Goal: Information Seeking & Learning: Compare options

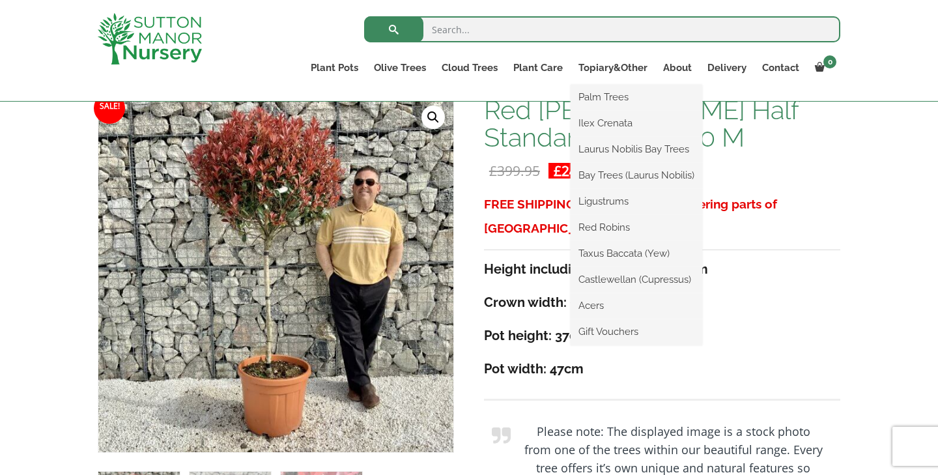
scroll to position [205, 0]
click at [628, 151] on link "Laurus Nobilis Bay Trees" at bounding box center [637, 149] width 132 height 20
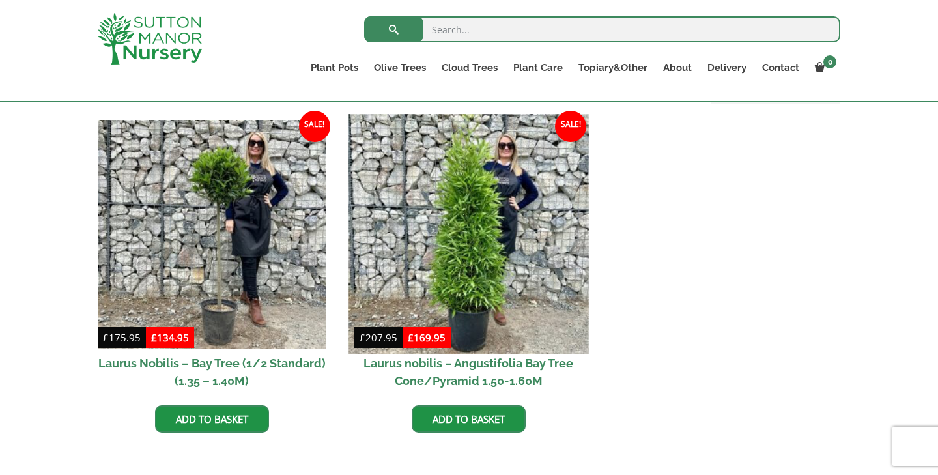
scroll to position [548, 0]
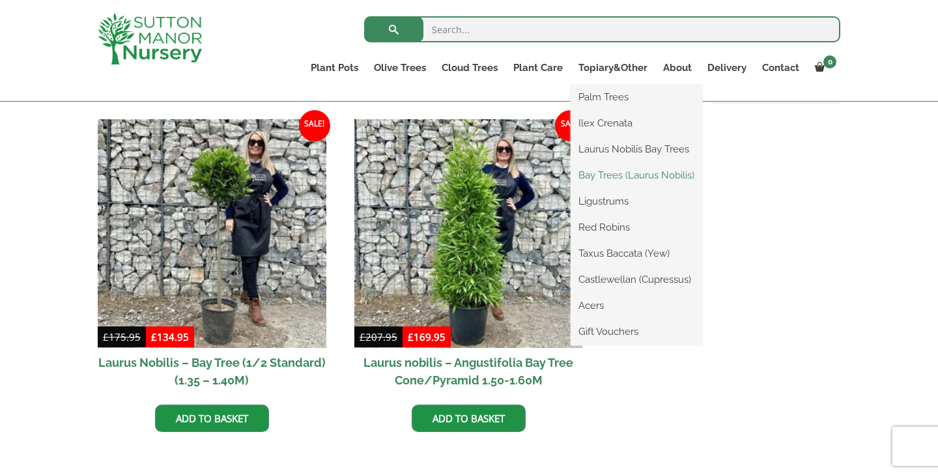
click at [612, 180] on link "Bay Trees (Laurus Nobilis)" at bounding box center [637, 175] width 132 height 20
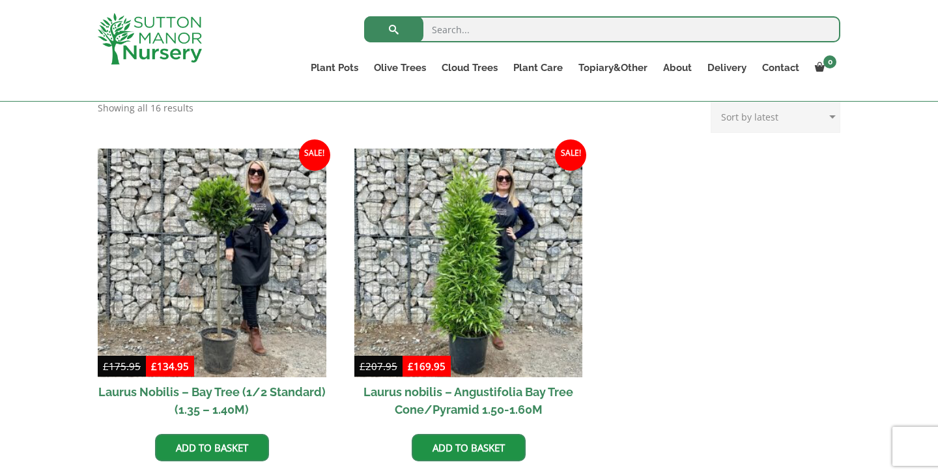
scroll to position [410, 0]
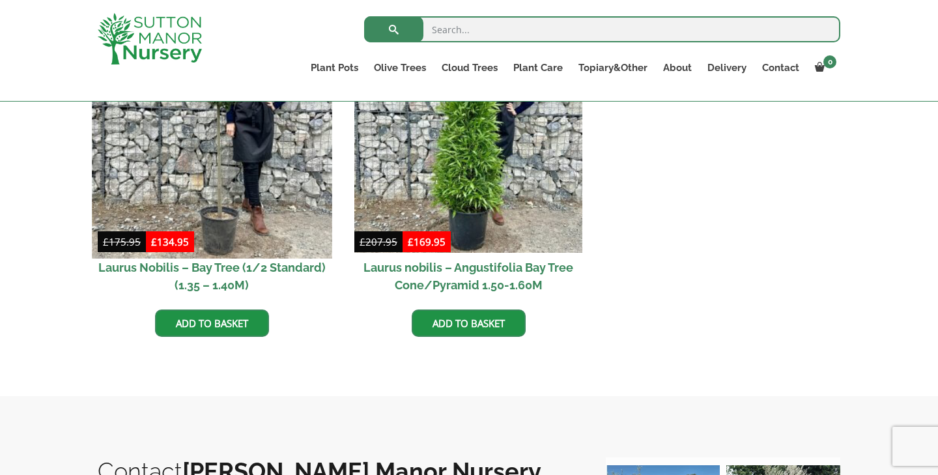
click at [268, 180] on img at bounding box center [212, 138] width 240 height 240
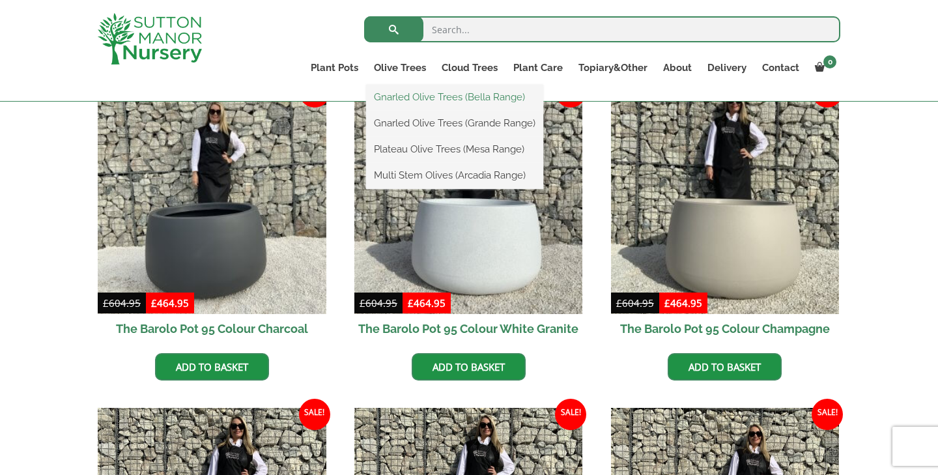
click at [411, 93] on link "Gnarled Olive Trees (Bella Range)" at bounding box center [454, 97] width 177 height 20
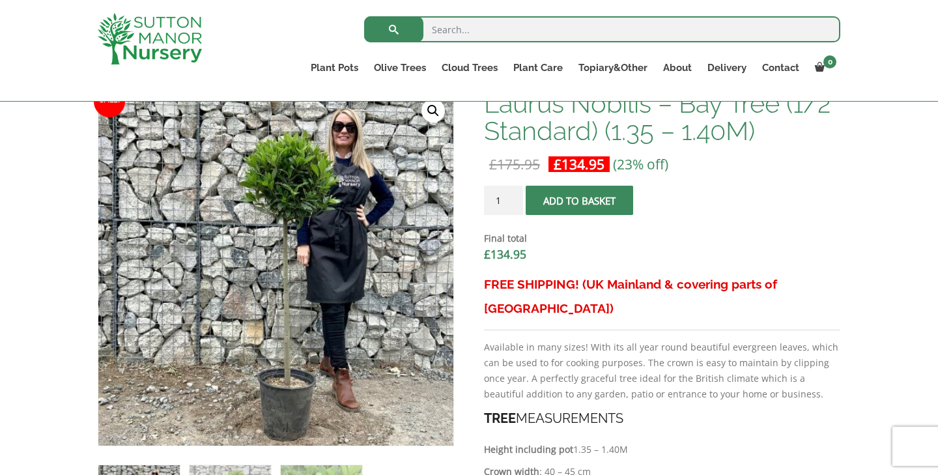
scroll to position [419, 0]
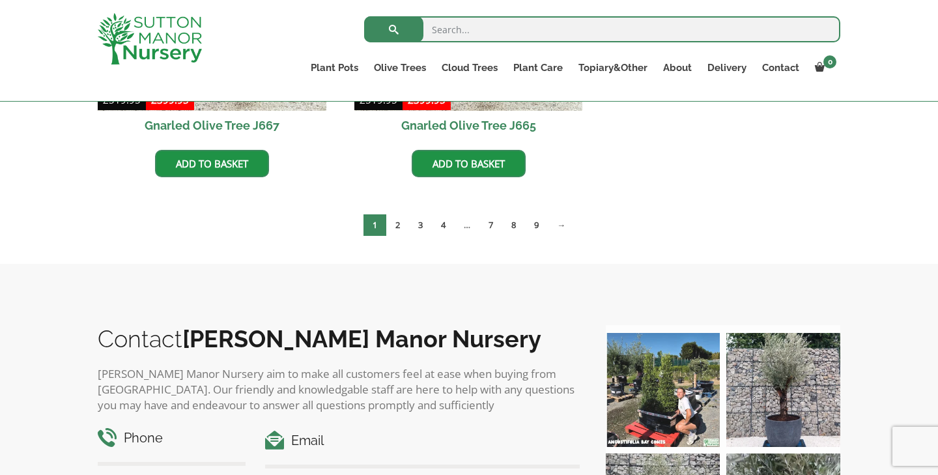
scroll to position [1191, 0]
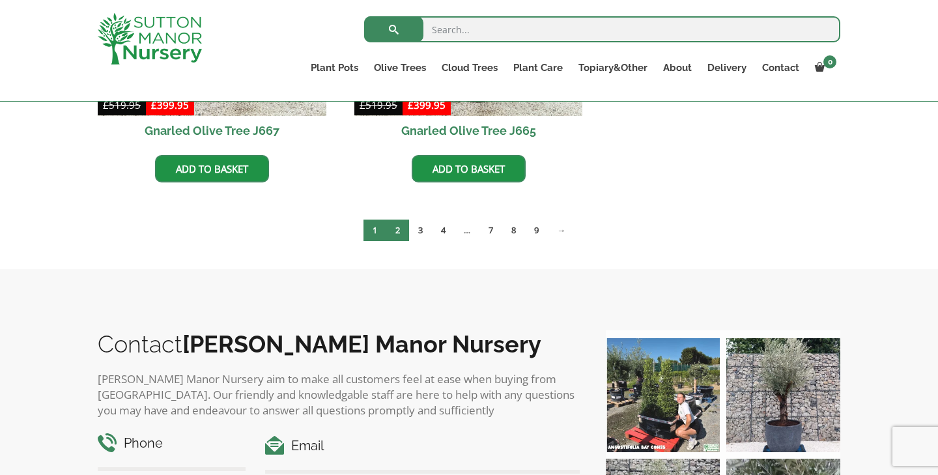
click at [394, 231] on link "2" at bounding box center [397, 230] width 23 height 21
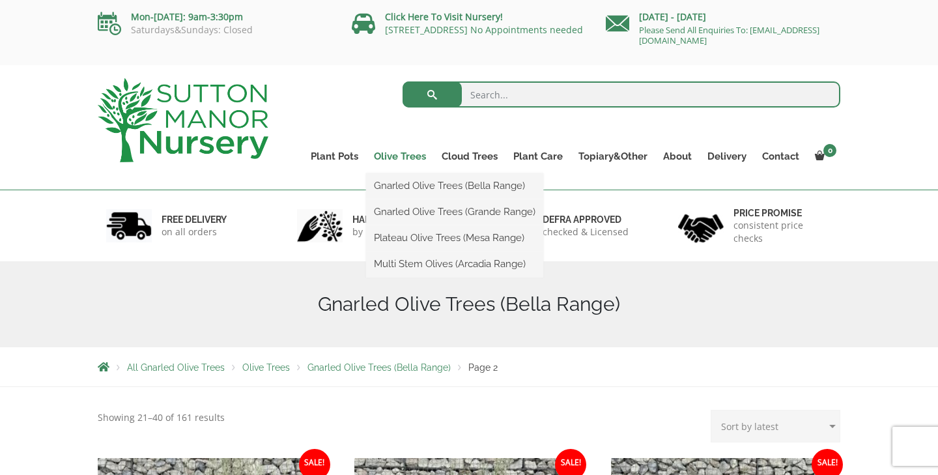
click at [412, 158] on link "Olive Trees" at bounding box center [400, 156] width 68 height 18
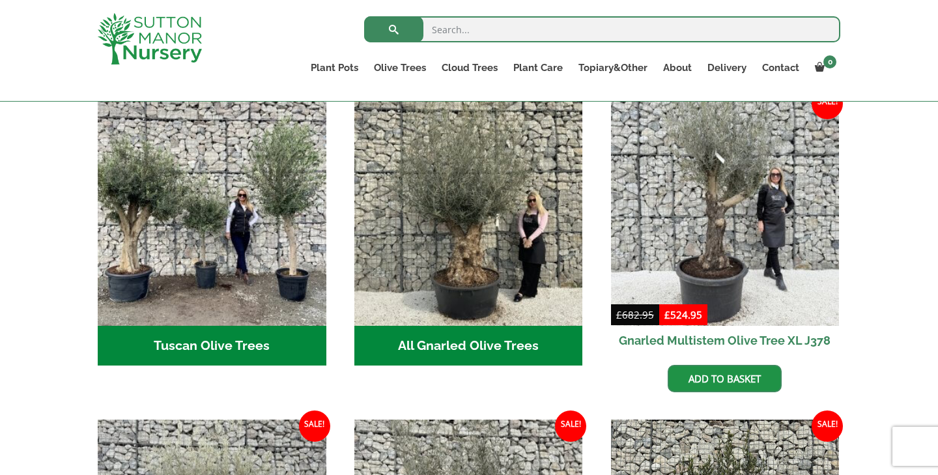
scroll to position [498, 0]
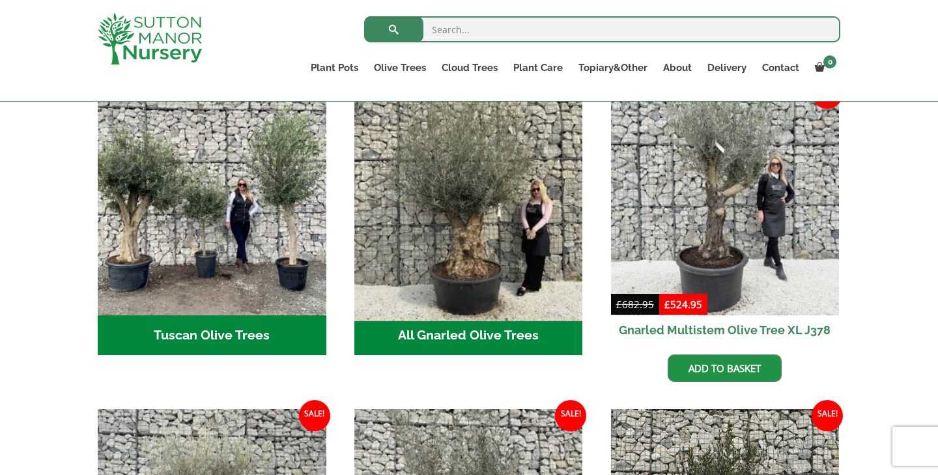
click at [472, 276] on img "Visit product category All Gnarled Olive Trees" at bounding box center [469, 201] width 240 height 240
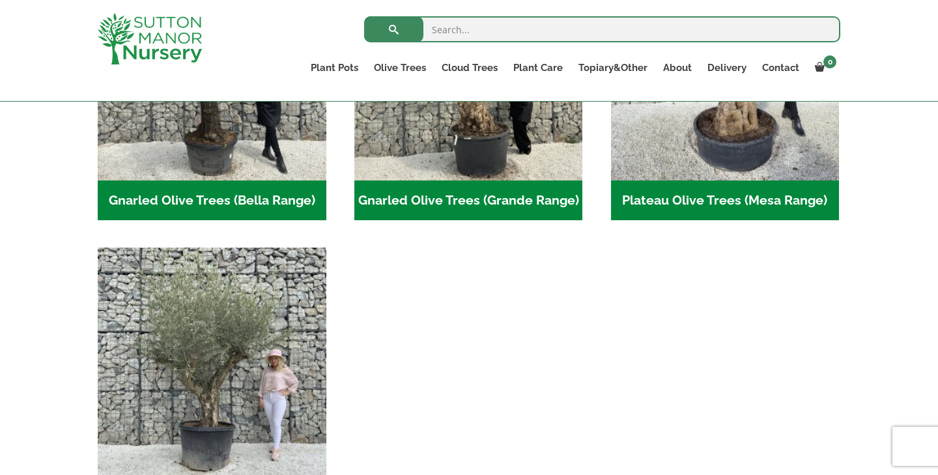
scroll to position [357, 0]
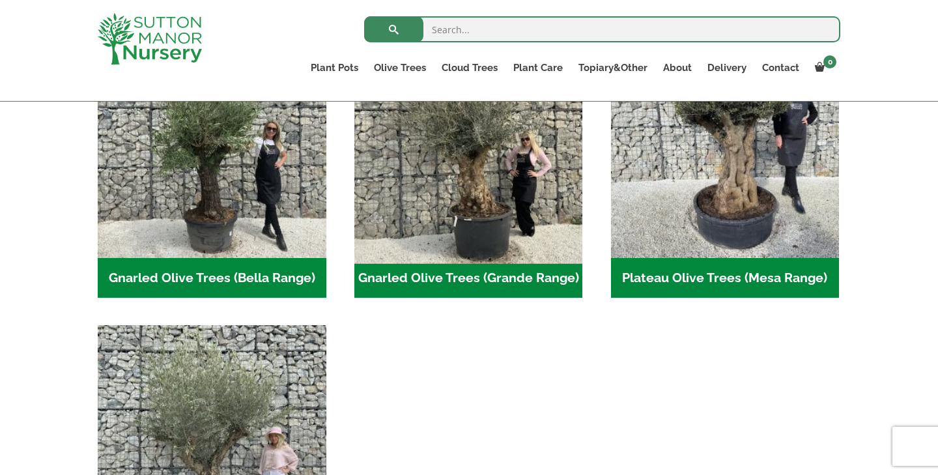
click at [478, 210] on img "Visit product category Gnarled Olive Trees (Grande Range)" at bounding box center [469, 143] width 240 height 240
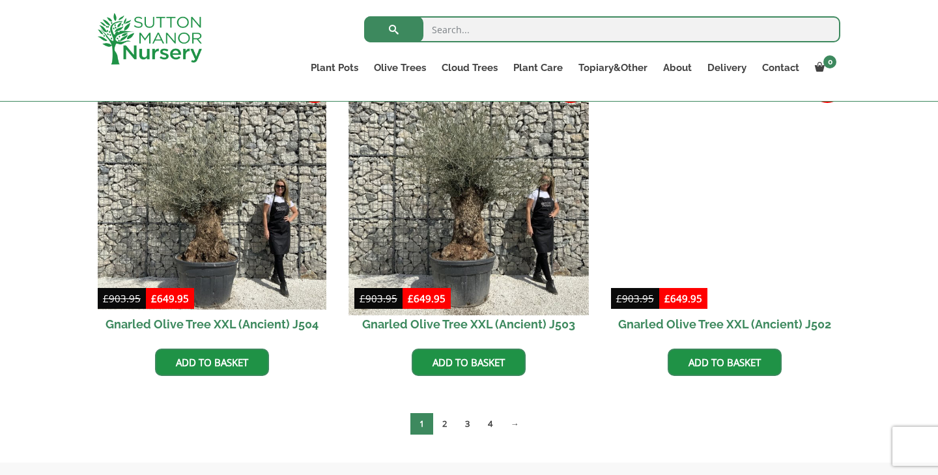
scroll to position [1983, 0]
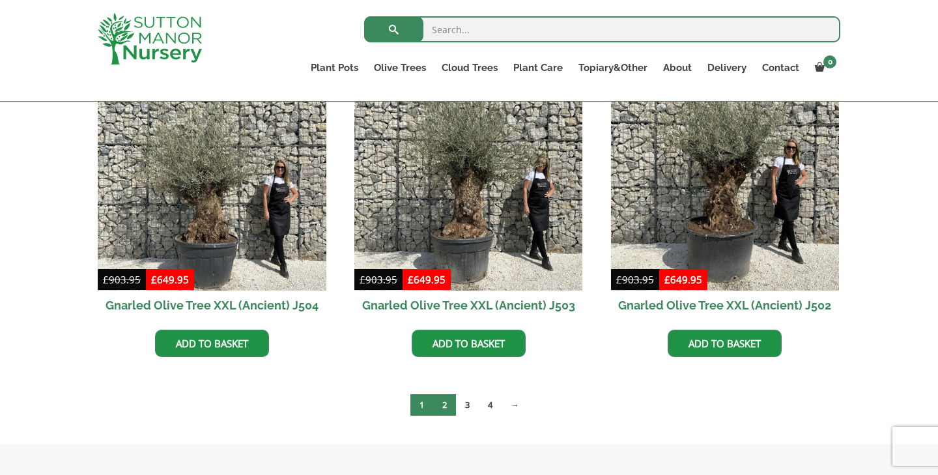
click at [449, 402] on link "2" at bounding box center [444, 404] width 23 height 21
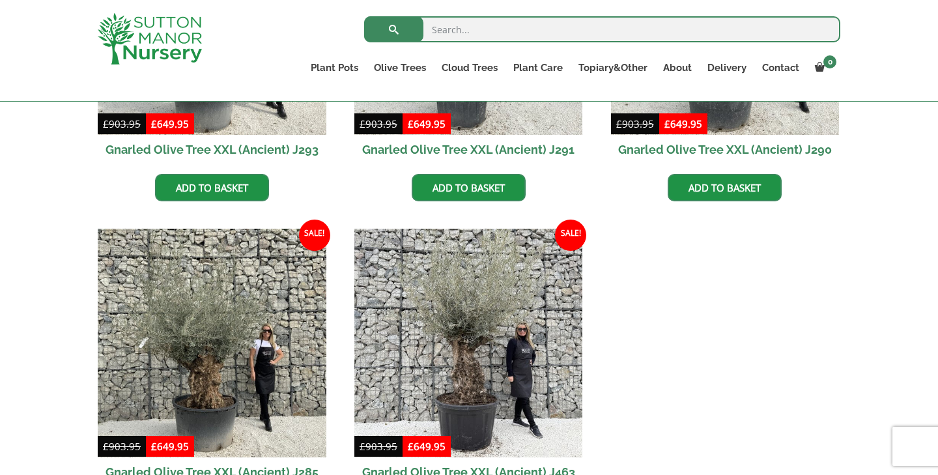
scroll to position [1990, 0]
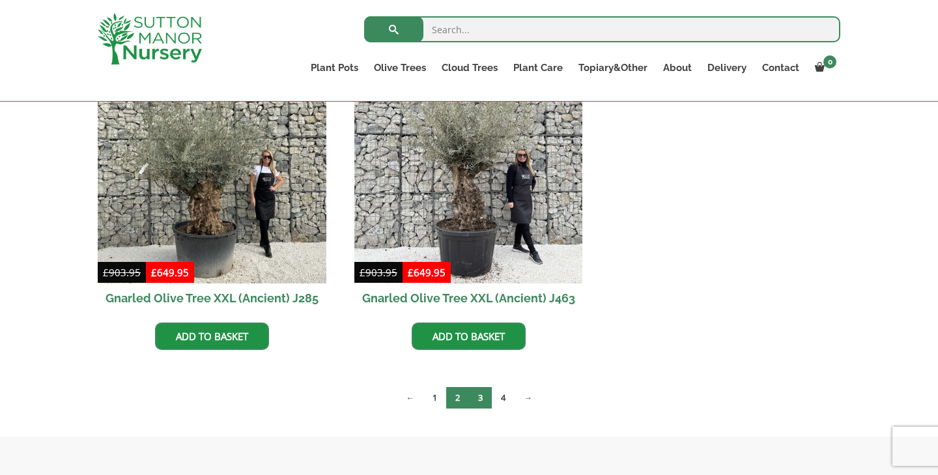
click at [475, 399] on link "3" at bounding box center [480, 397] width 23 height 21
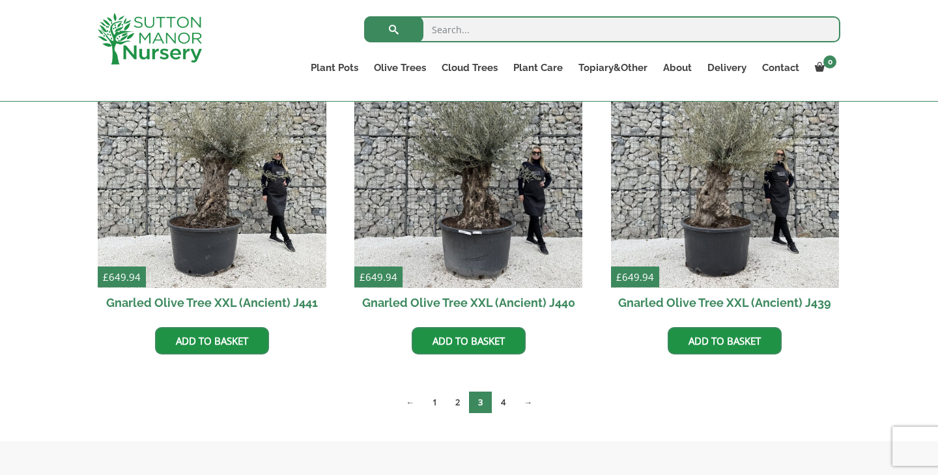
scroll to position [1662, 0]
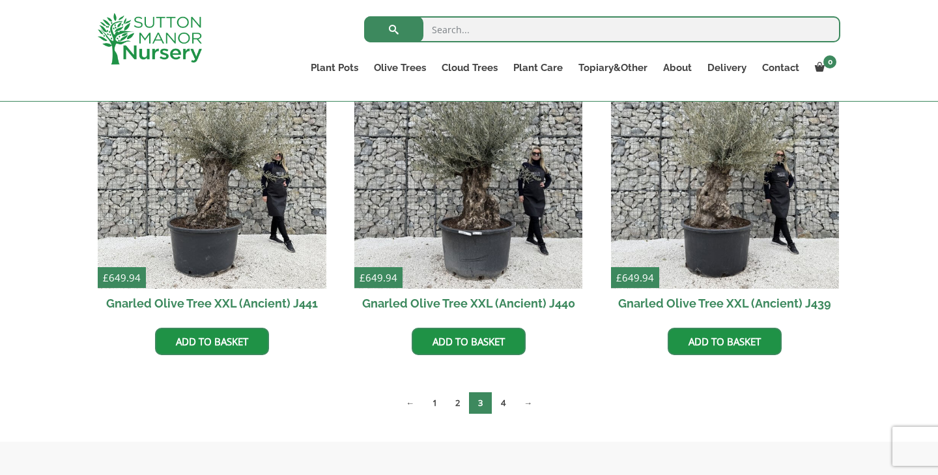
click at [437, 298] on h2 "Gnarled Olive Tree XXL (Ancient) J440" at bounding box center [468, 303] width 229 height 29
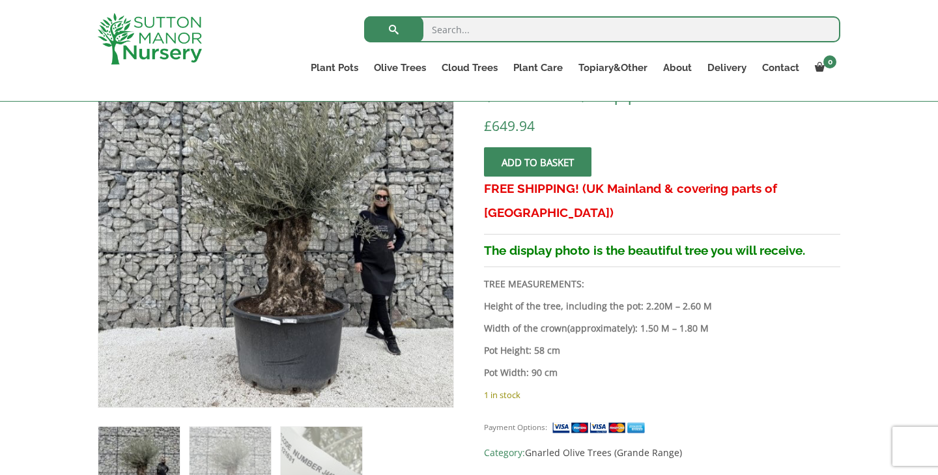
scroll to position [233, 0]
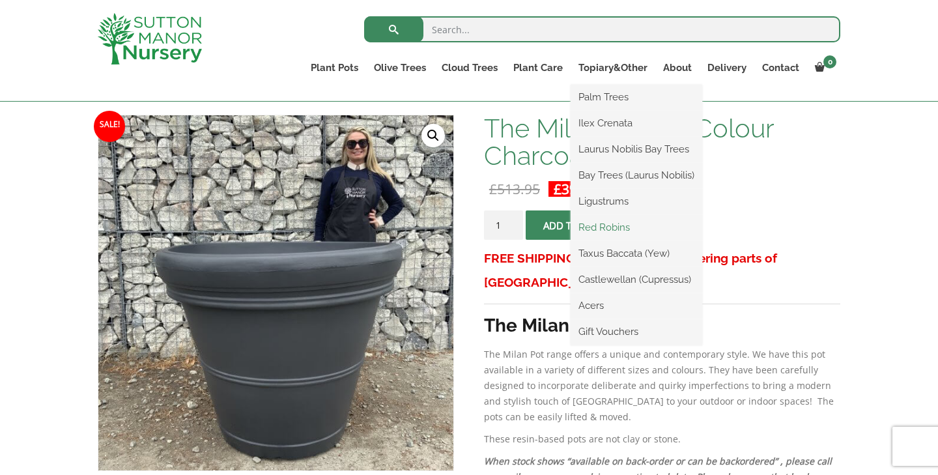
click at [603, 228] on link "Red Robins" at bounding box center [637, 228] width 132 height 20
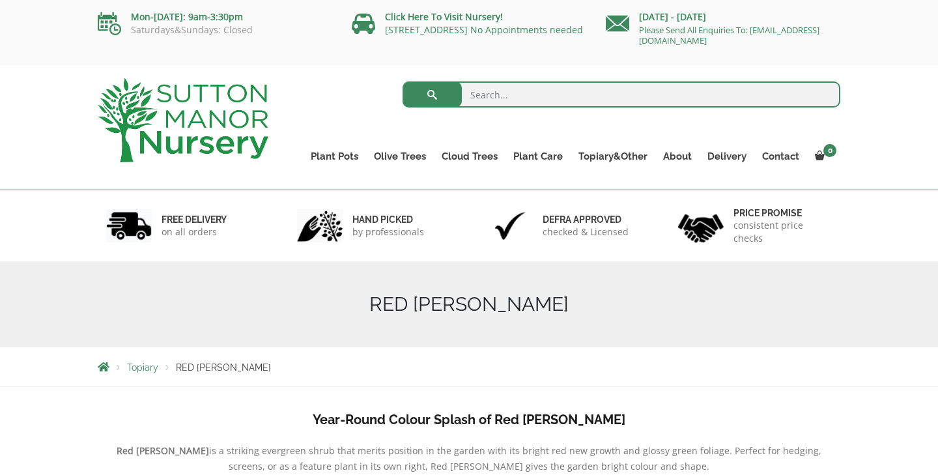
click at [559, 102] on input "search" at bounding box center [622, 94] width 438 height 26
type input "red [PERSON_NAME]"
click at [432, 94] on button "submit" at bounding box center [432, 94] width 59 height 26
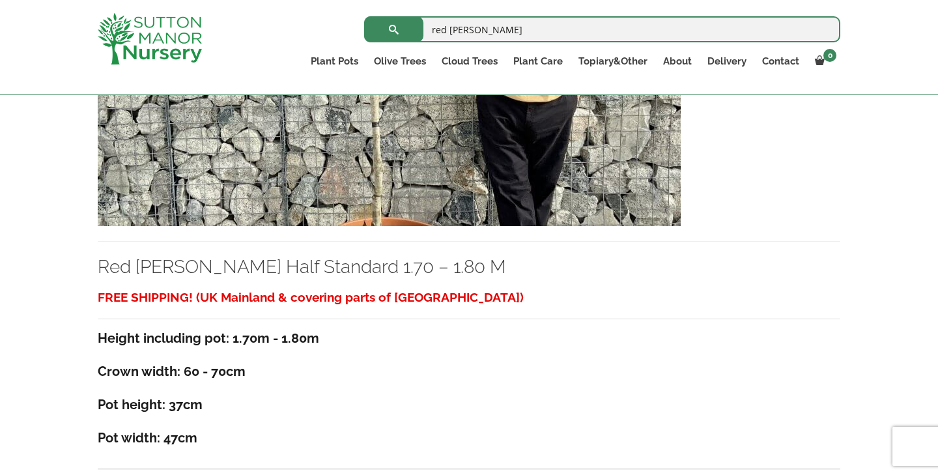
click at [519, 246] on div "Red [PERSON_NAME] Half Standard 1.70 – 1.80 M" at bounding box center [469, 115] width 743 height 339
click at [396, 275] on link "Red Robin Half Standard 1.70 – 1.80 M" at bounding box center [302, 266] width 408 height 21
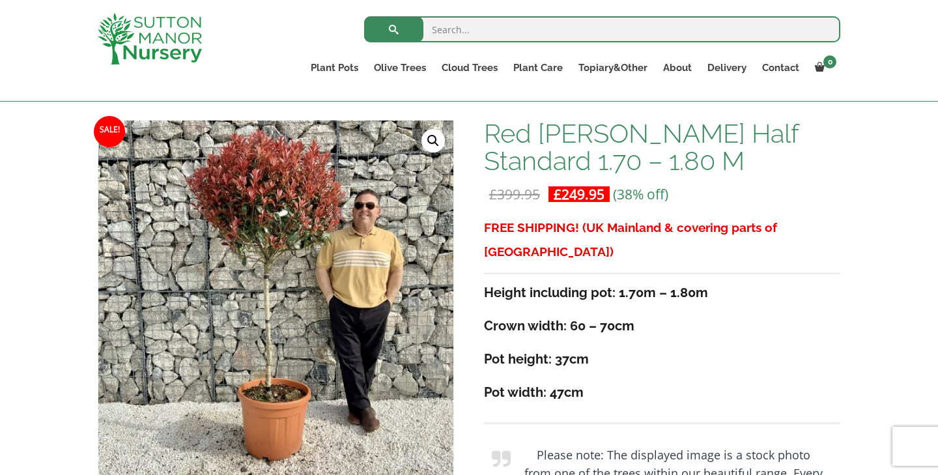
scroll to position [183, 0]
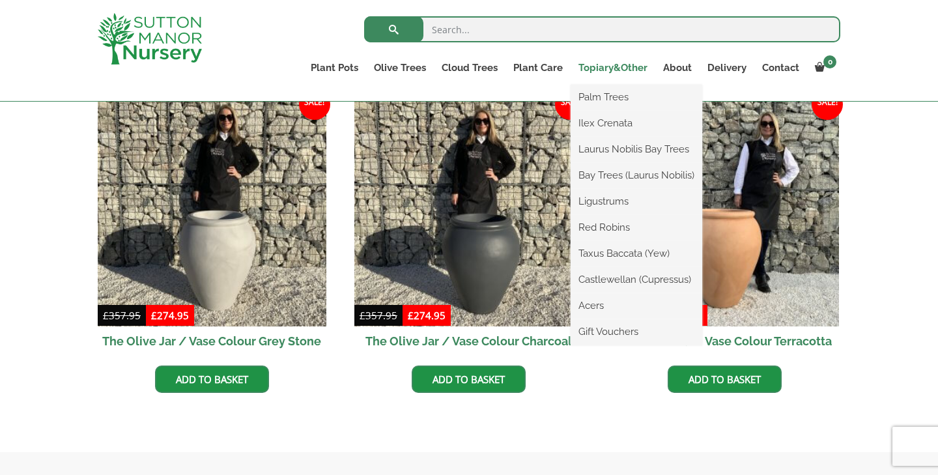
scroll to position [394, 0]
click at [612, 150] on link "Laurus Nobilis Bay Trees" at bounding box center [637, 149] width 132 height 20
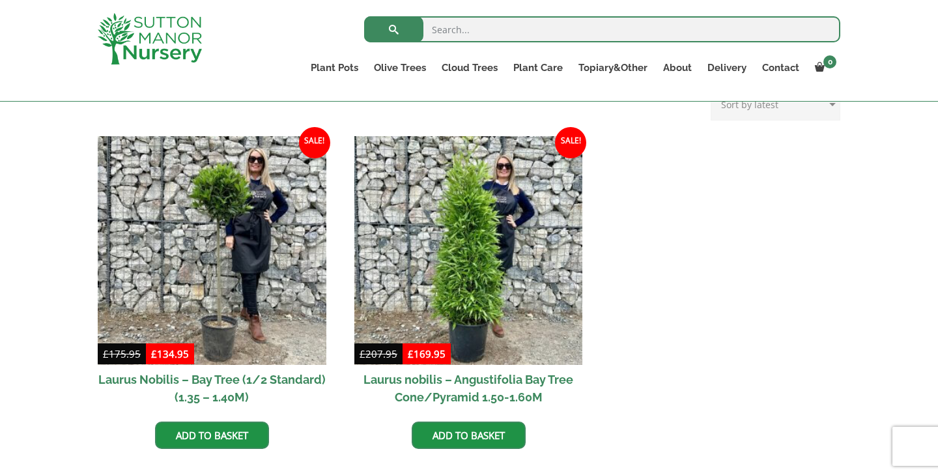
scroll to position [535, 0]
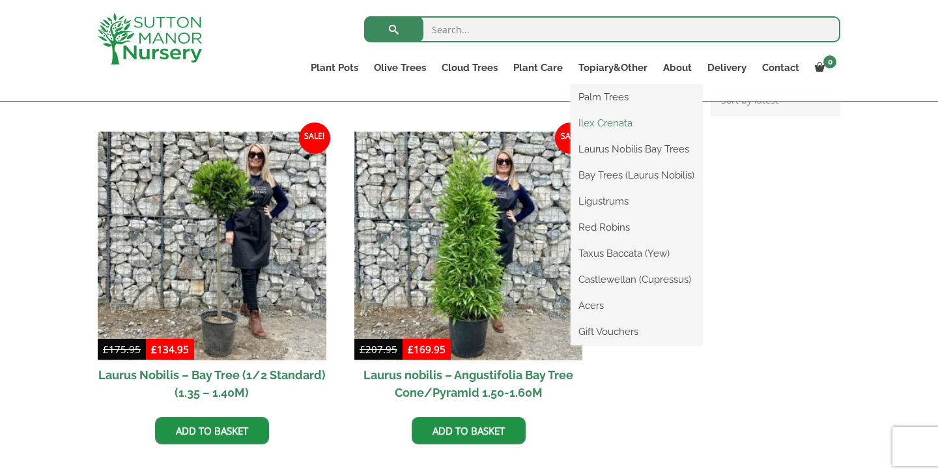
click at [608, 124] on link "Ilex Crenata" at bounding box center [637, 123] width 132 height 20
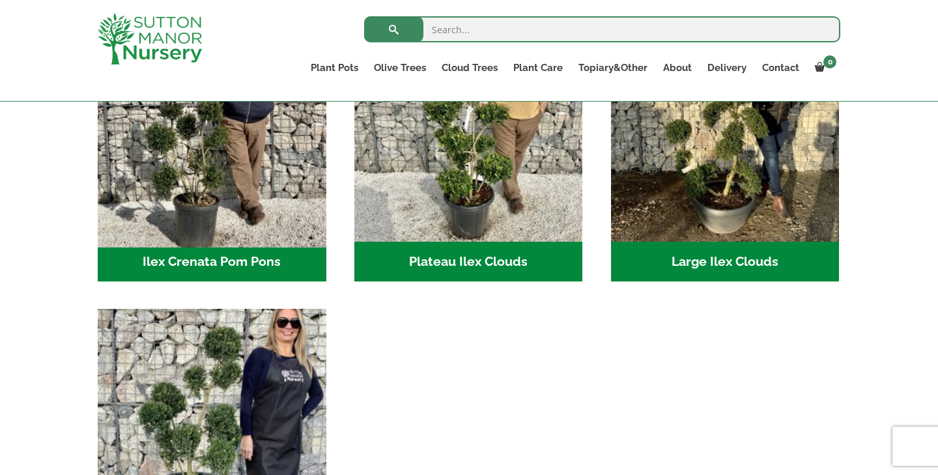
scroll to position [316, 0]
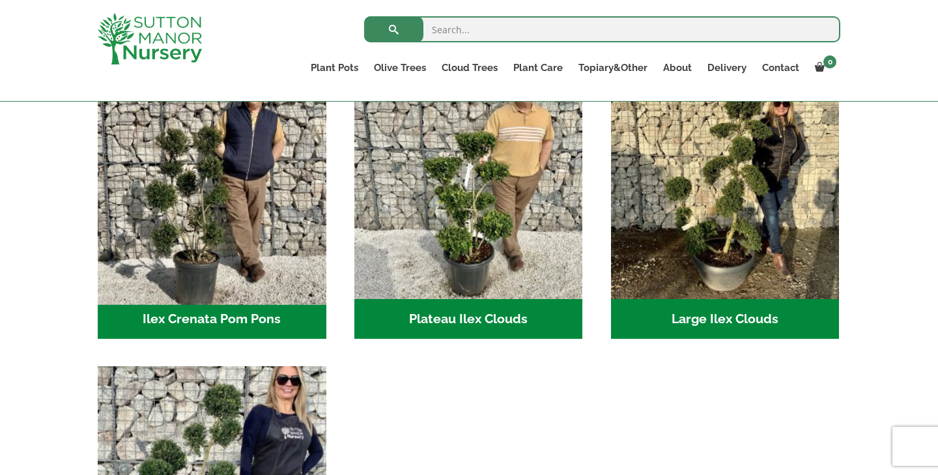
click at [257, 236] on img "Visit product category Ilex Crenata Pom Pons" at bounding box center [212, 184] width 240 height 240
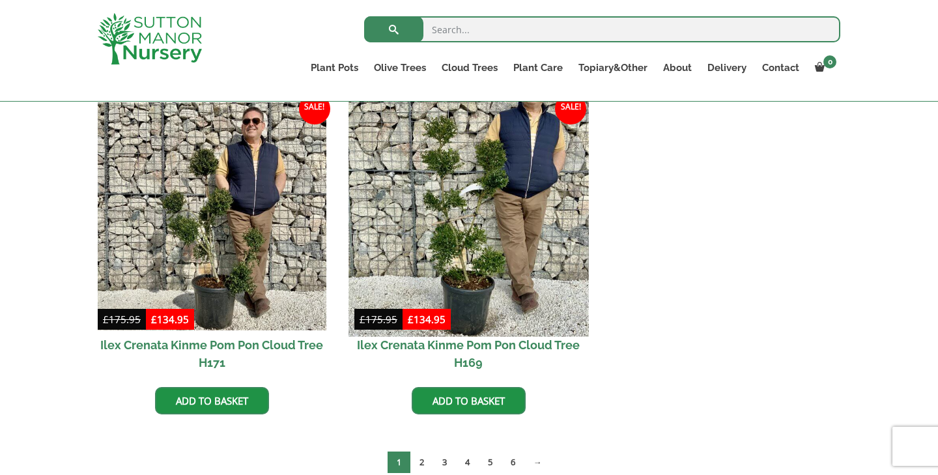
scroll to position [672, 0]
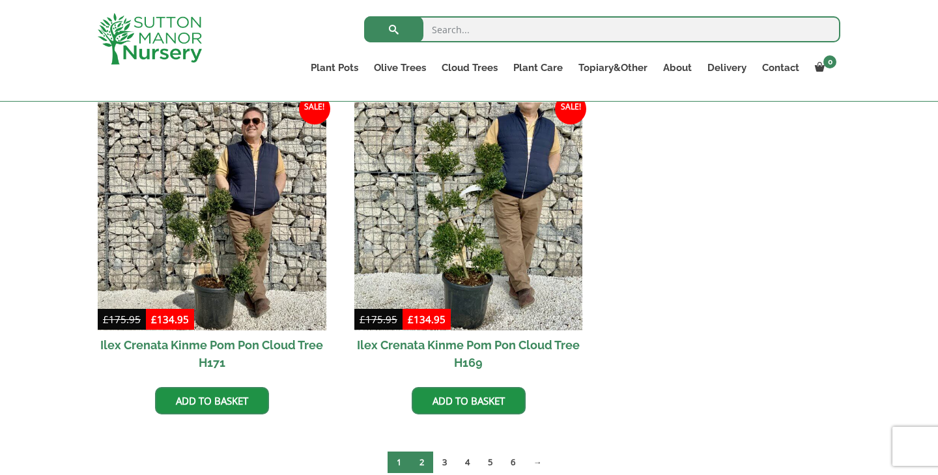
click at [417, 464] on link "2" at bounding box center [421, 461] width 23 height 21
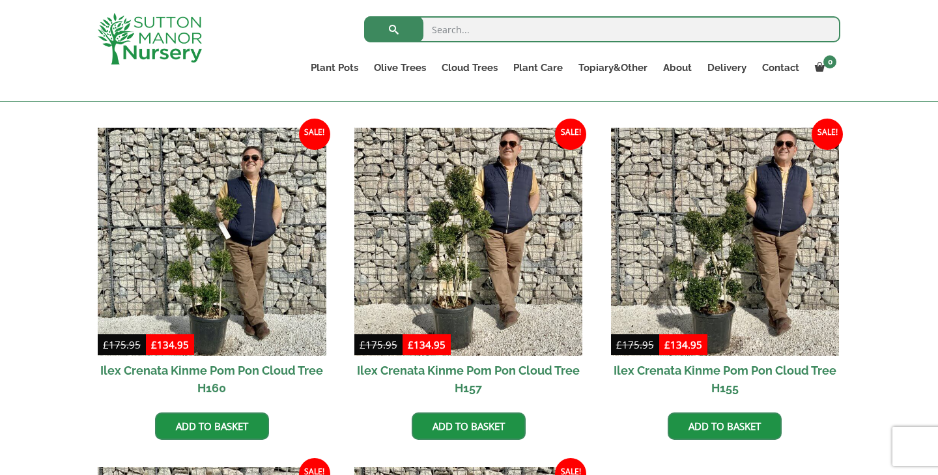
scroll to position [648, 0]
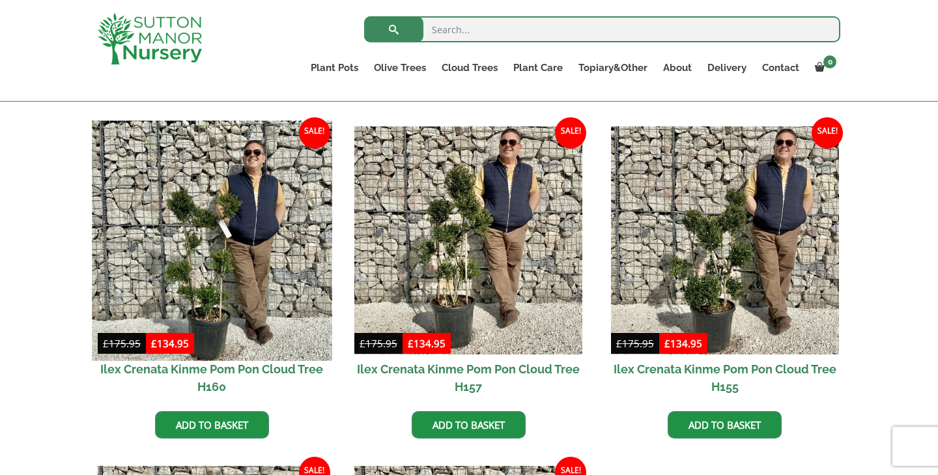
click at [280, 290] on img at bounding box center [212, 241] width 240 height 240
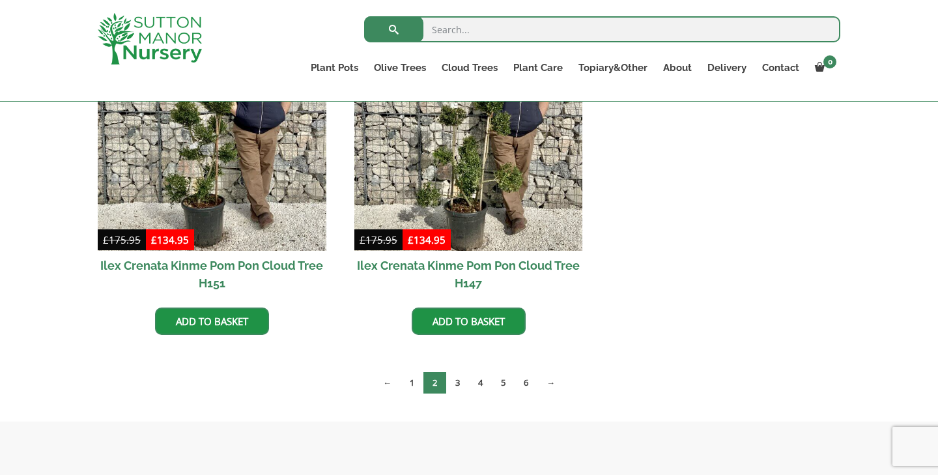
scroll to position [1109, 0]
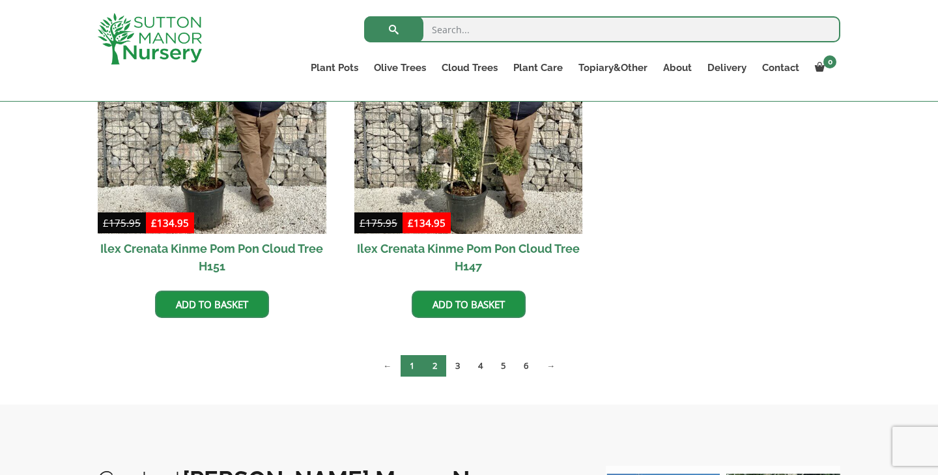
click at [414, 368] on link "1" at bounding box center [412, 365] width 23 height 21
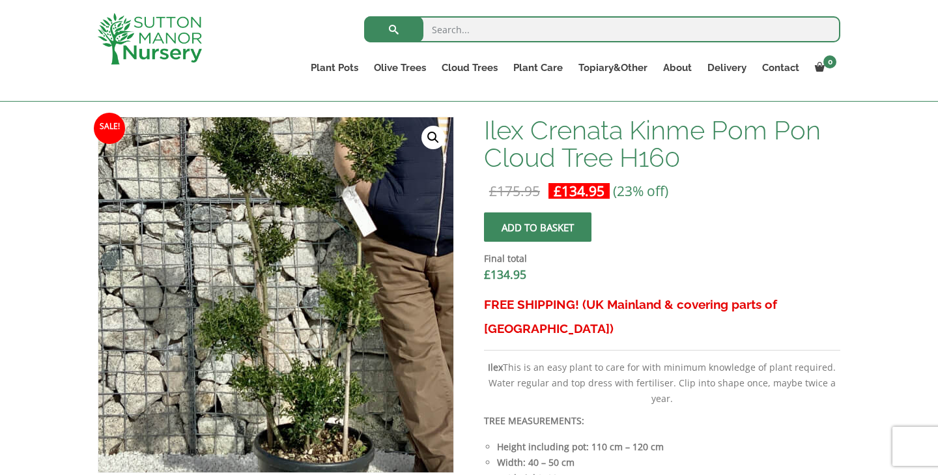
scroll to position [408, 0]
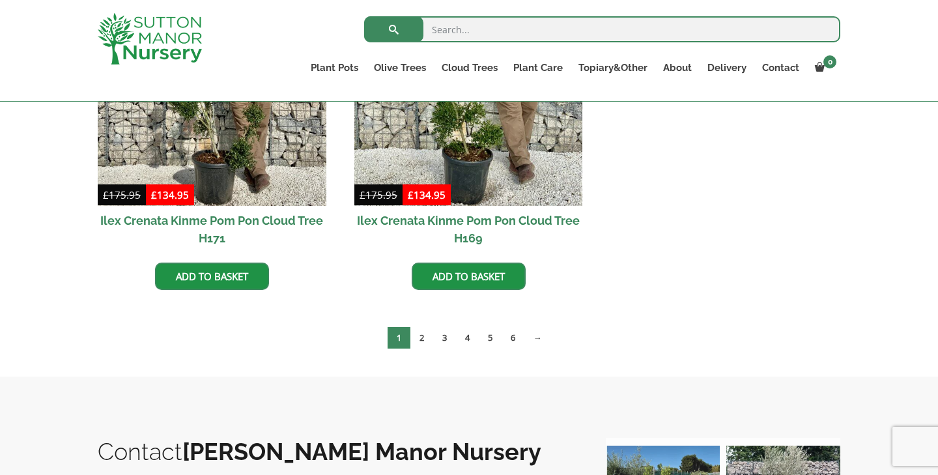
scroll to position [863, 0]
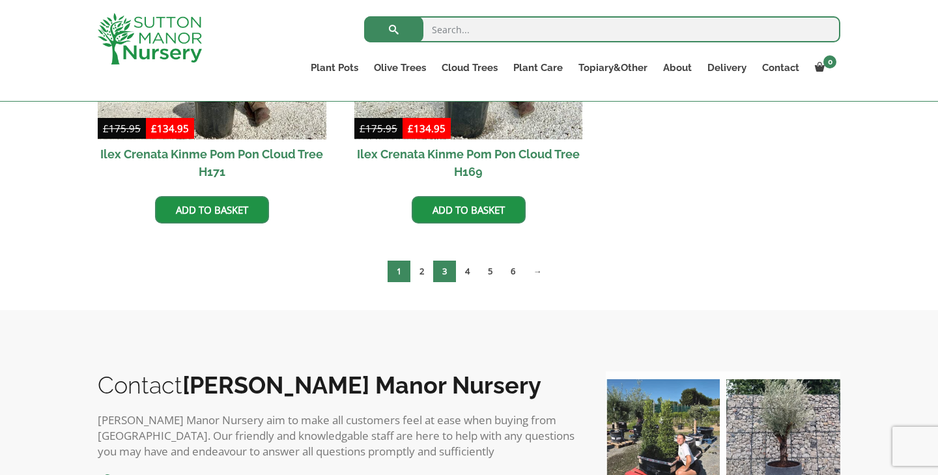
click at [444, 274] on link "3" at bounding box center [444, 271] width 23 height 21
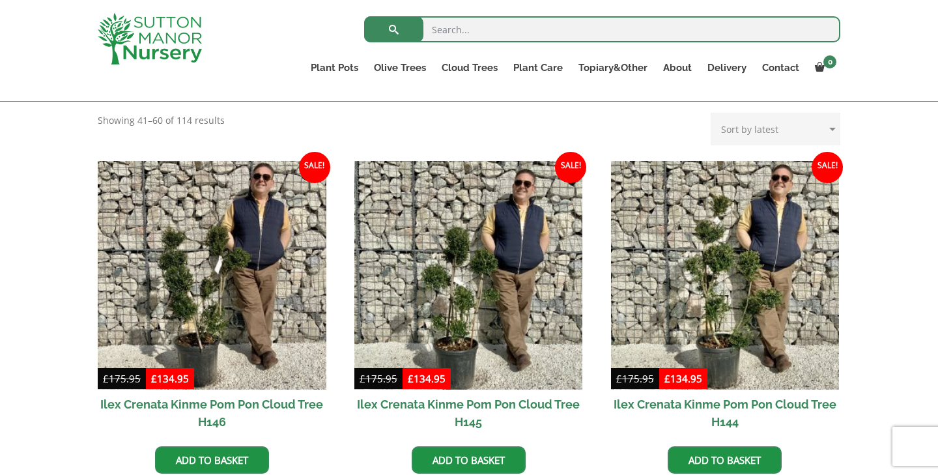
scroll to position [273, 0]
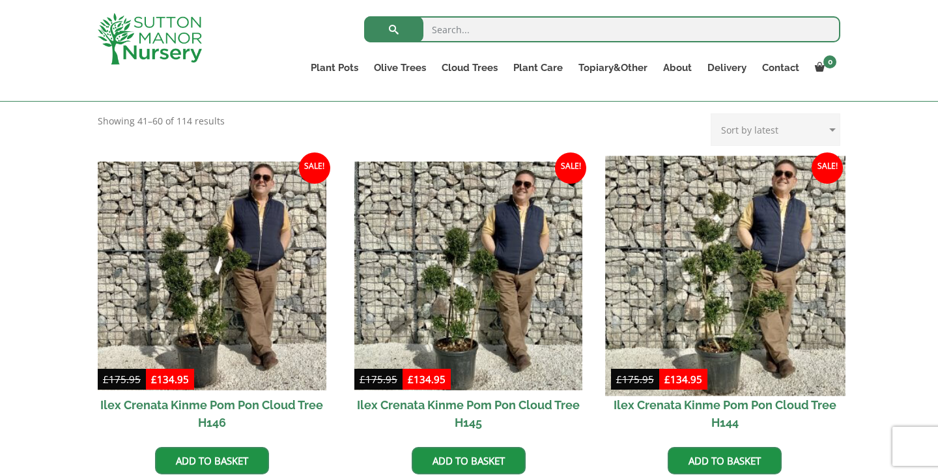
click at [735, 330] on img at bounding box center [725, 276] width 240 height 240
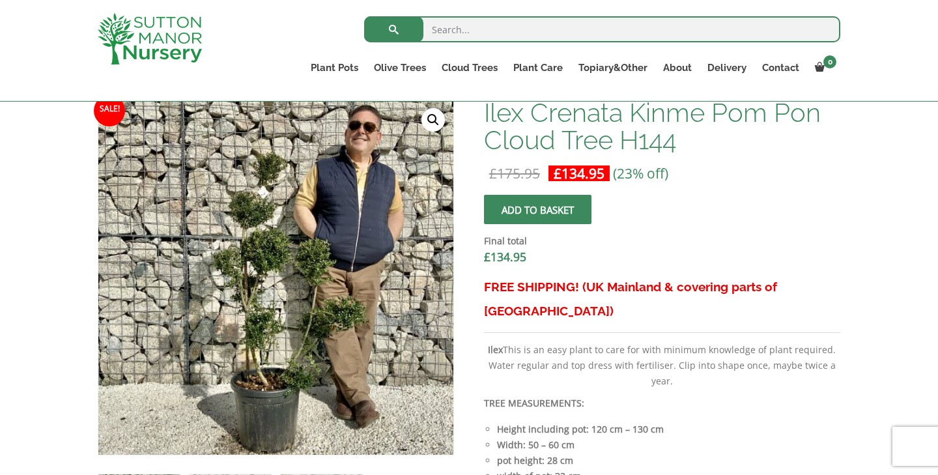
scroll to position [410, 0]
